Goal: Task Accomplishment & Management: Manage account settings

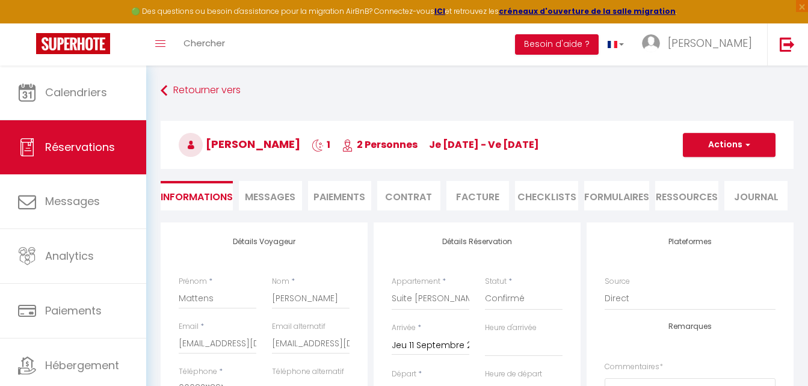
select select "2660"
select select
select select "14"
select select "0"
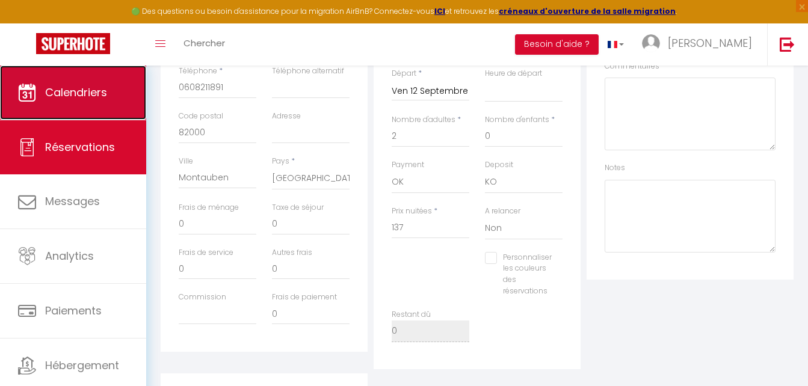
click at [85, 90] on span "Calendriers" at bounding box center [76, 92] width 62 height 15
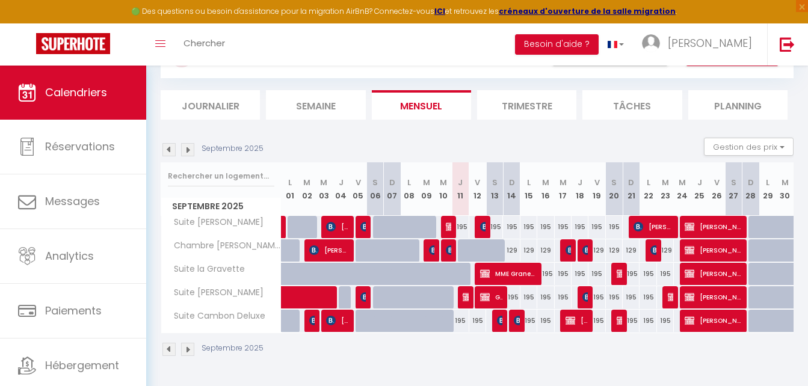
scroll to position [60, 0]
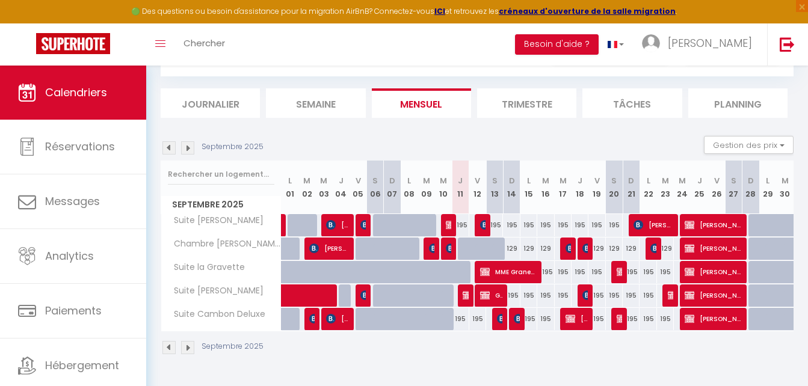
click at [462, 225] on div "195" at bounding box center [460, 225] width 17 height 22
type input "195"
type input "Jeu 11 Septembre 2025"
type input "Ven 12 Septembre 2025"
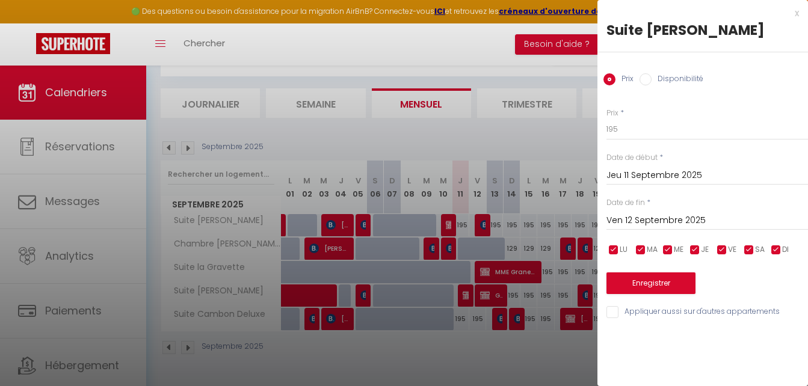
drag, startPoint x: 653, startPoint y: 85, endPoint x: 649, endPoint y: 80, distance: 6.5
click at [649, 80] on div "Disponibilité" at bounding box center [672, 79] width 64 height 13
click at [649, 80] on input "Disponibilité" at bounding box center [646, 79] width 12 height 12
radio input "true"
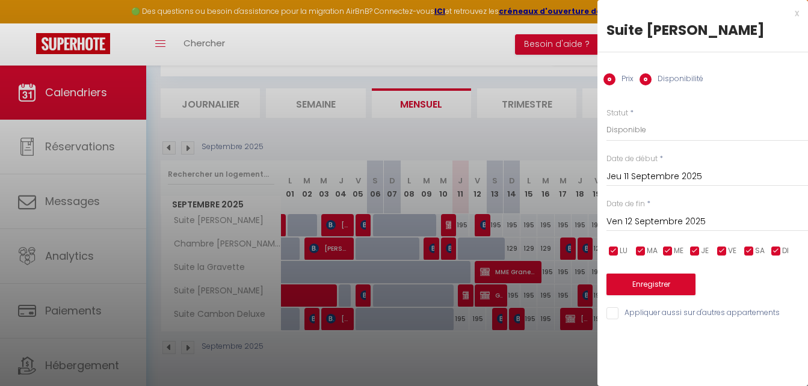
radio input "false"
click at [637, 135] on select "Disponible Indisponible" at bounding box center [707, 130] width 202 height 23
select select "0"
click at [606, 119] on select "Disponible Indisponible" at bounding box center [707, 130] width 202 height 23
click at [651, 284] on button "Enregistrer" at bounding box center [650, 285] width 89 height 22
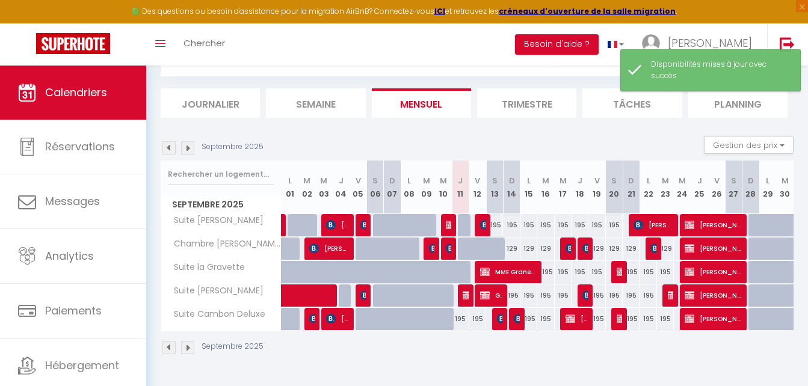
click at [461, 324] on div "195" at bounding box center [460, 319] width 17 height 22
select select "1"
type input "Jeu 11 Septembre 2025"
type input "Ven 12 Septembre 2025"
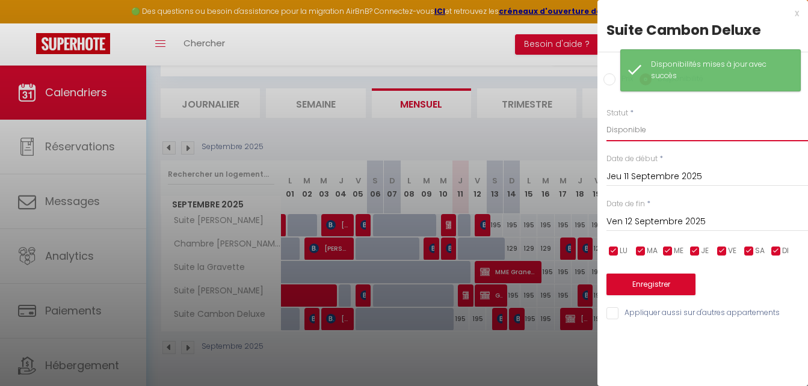
drag, startPoint x: 614, startPoint y: 131, endPoint x: 617, endPoint y: 139, distance: 8.9
click at [614, 131] on select "Disponible Indisponible" at bounding box center [707, 130] width 202 height 23
select select "0"
click at [606, 119] on select "Disponible Indisponible" at bounding box center [707, 130] width 202 height 23
click at [649, 288] on button "Enregistrer" at bounding box center [650, 285] width 89 height 22
